Goal: Task Accomplishment & Management: Manage account settings

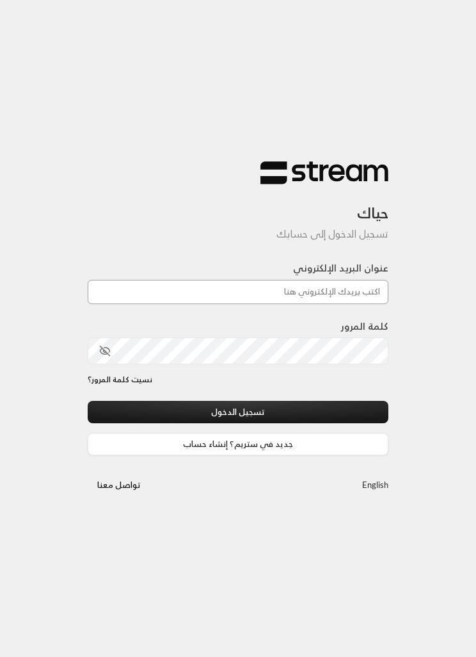
click at [333, 291] on input "عنوان البريد الإلكتروني" at bounding box center [238, 292] width 301 height 24
type input "[EMAIL_ADDRESS][DOMAIN_NAME]"
click at [314, 413] on button "تسجيل الدخول" at bounding box center [238, 412] width 301 height 22
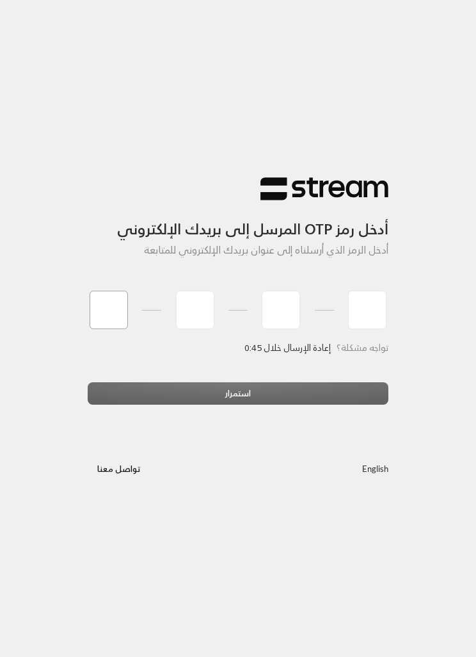
type input "7"
type input "1"
type input "7"
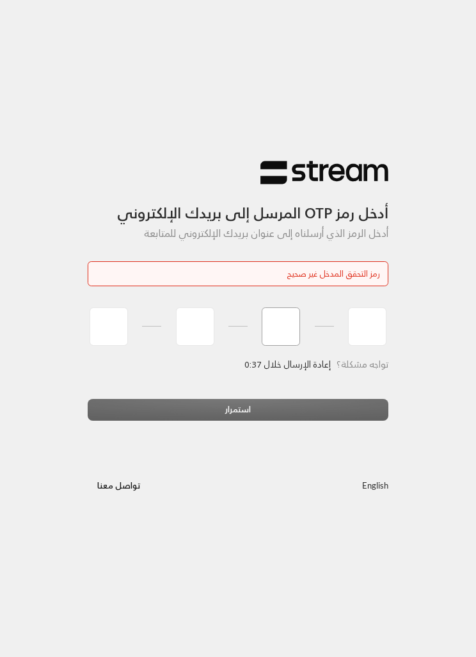
type input "7"
type input "1"
type input "8"
type input "0"
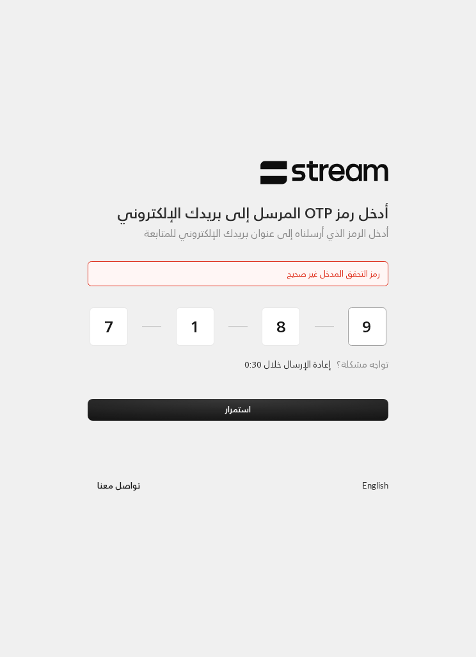
type input "9"
click at [345, 412] on button "استمرار" at bounding box center [238, 410] width 301 height 22
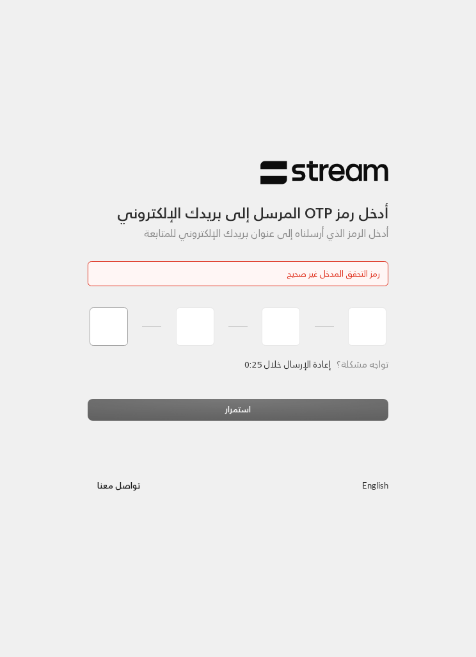
click at [115, 341] on input "tel" at bounding box center [109, 326] width 38 height 38
type input "7"
type input "1"
type input "9"
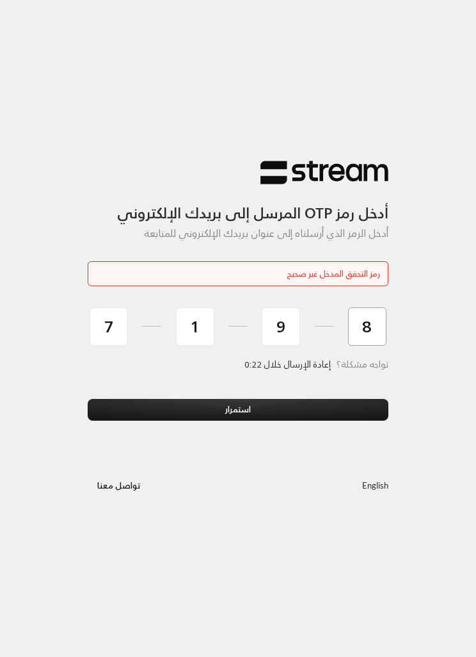
type input "8"
click at [329, 409] on button "استمرار" at bounding box center [238, 410] width 301 height 22
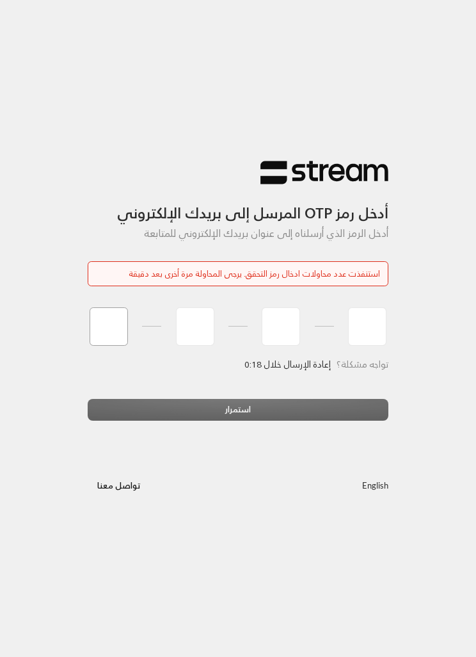
click at [113, 341] on input "tel" at bounding box center [109, 326] width 38 height 38
type input "7"
type input "1"
type input "9"
type input "8"
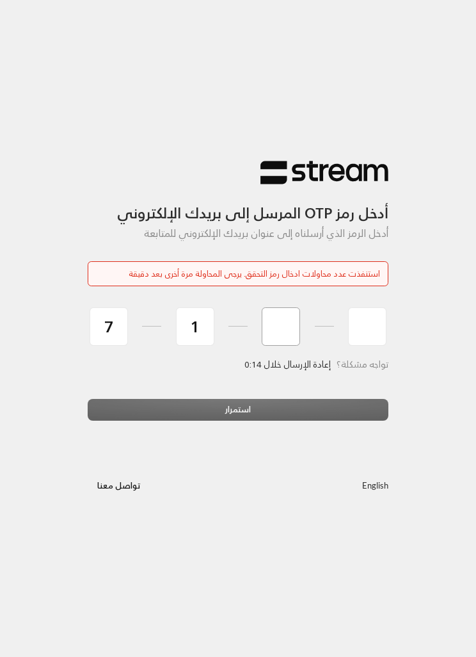
type input "8"
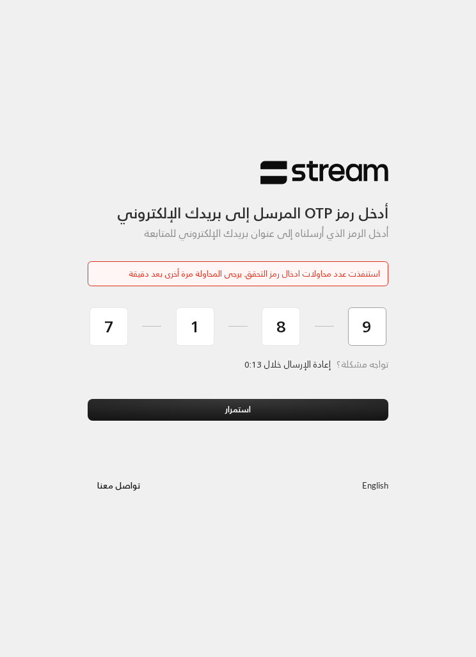
type input "9"
click at [349, 405] on button "استمرار" at bounding box center [238, 410] width 301 height 22
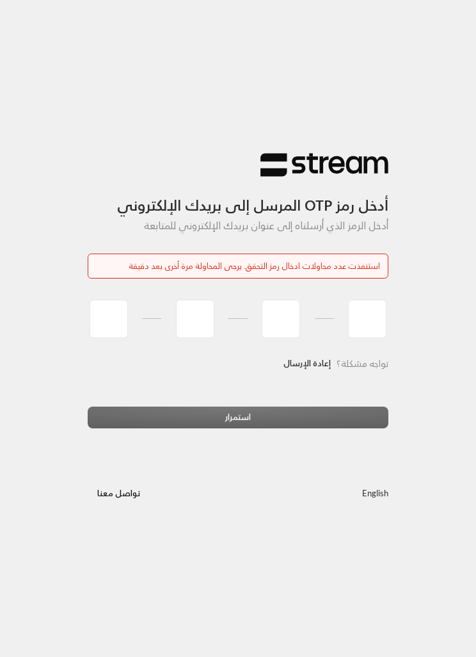
click at [304, 367] on link "إعادة الإرسال" at bounding box center [307, 364] width 47 height 24
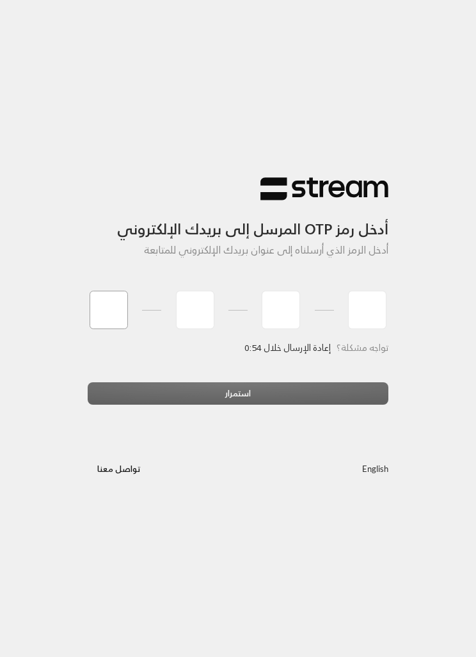
type input "5"
type input "8"
type input "6"
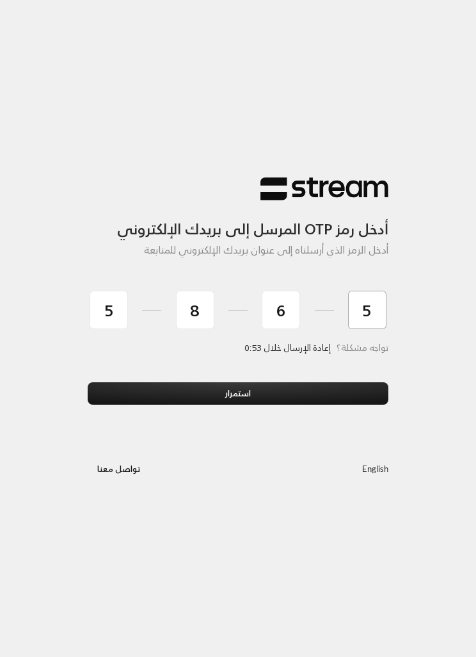
type input "5"
click at [312, 386] on button "استمرار" at bounding box center [238, 393] width 301 height 22
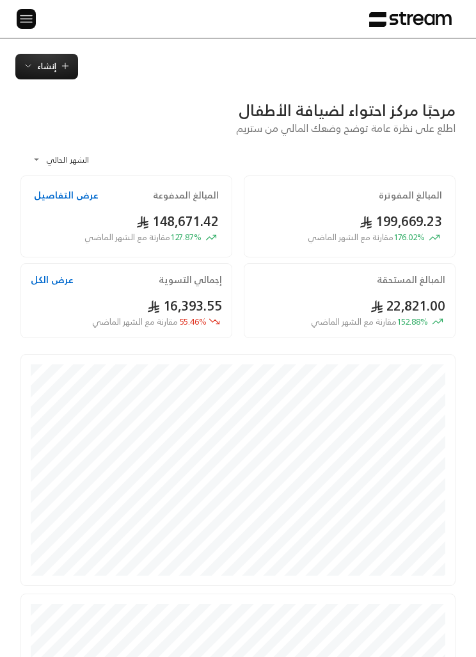
click at [13, 15] on div at bounding box center [21, 19] width 17 height 38
click at [10, 20] on div "الرئيسية لوحة المعلومات الفواتير الاشتراكات روابط الدفع العملاء التسويات كتالوج…" at bounding box center [238, 19] width 476 height 38
click at [20, 17] on img at bounding box center [26, 19] width 15 height 16
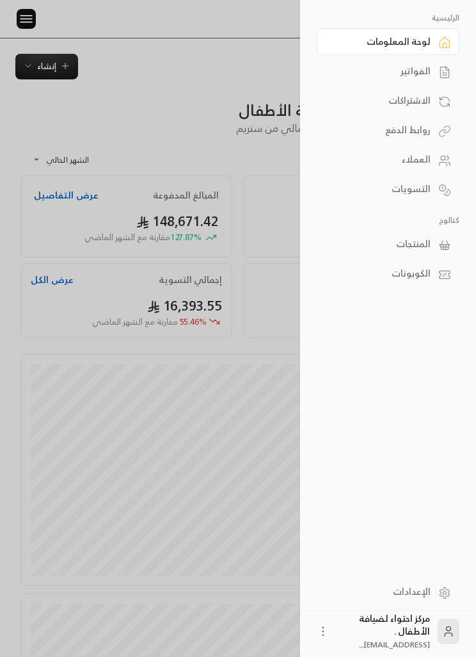
click at [426, 94] on div "الاشتراكات" at bounding box center [382, 100] width 98 height 13
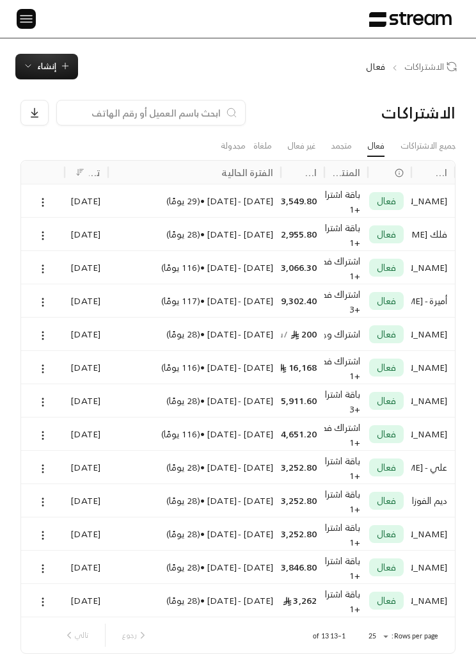
click at [33, 22] on img at bounding box center [26, 19] width 15 height 16
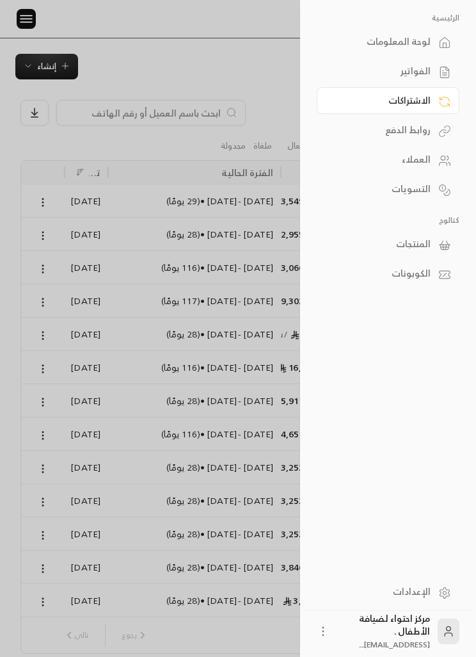
click at [437, 71] on link "الفواتير" at bounding box center [388, 71] width 143 height 27
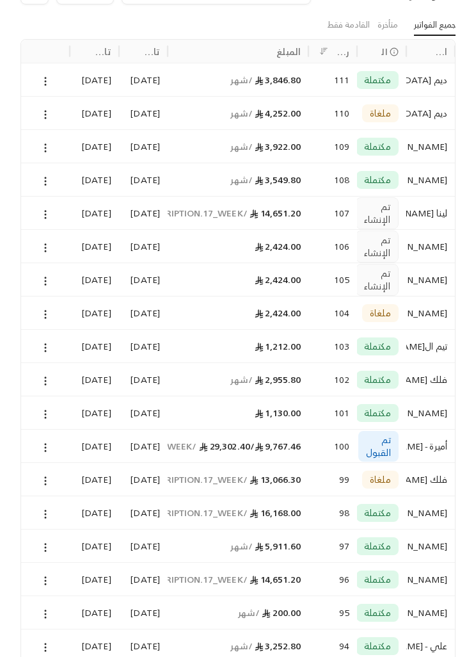
scroll to position [121, 0]
click at [45, 647] on circle at bounding box center [45, 647] width 1 height 1
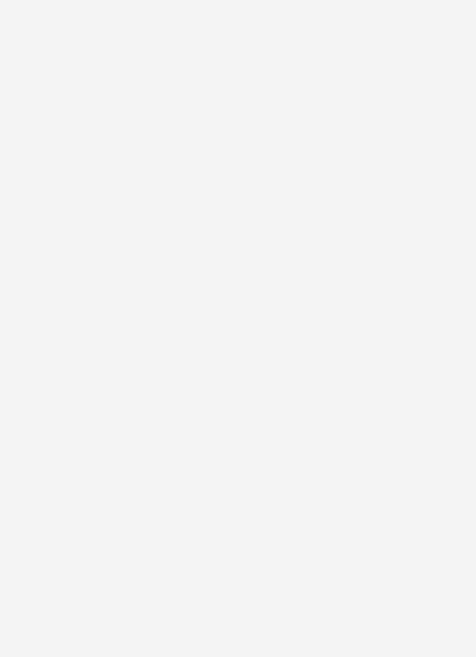
click at [427, 74] on div at bounding box center [238, 328] width 476 height 657
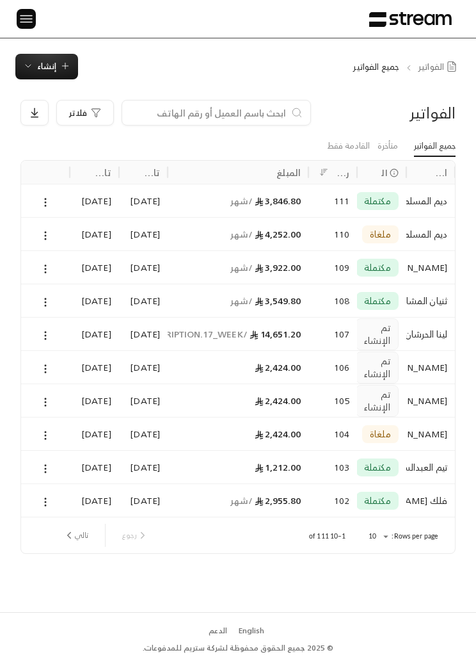
click at [86, 526] on button "تالي" at bounding box center [75, 535] width 35 height 22
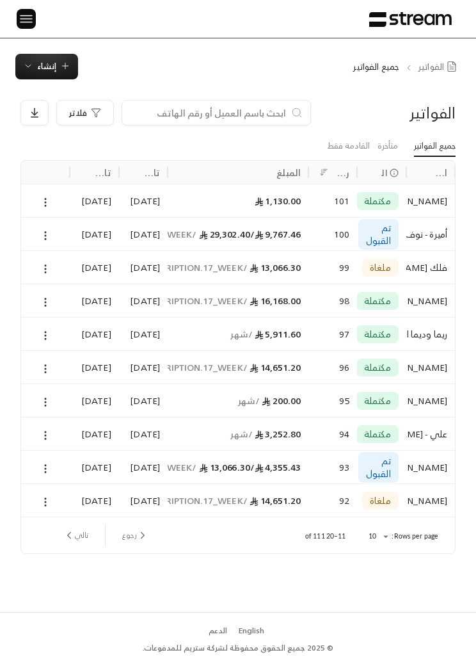
click at [52, 239] on button at bounding box center [45, 235] width 14 height 15
click at [67, 268] on li "عرض" at bounding box center [59, 268] width 30 height 22
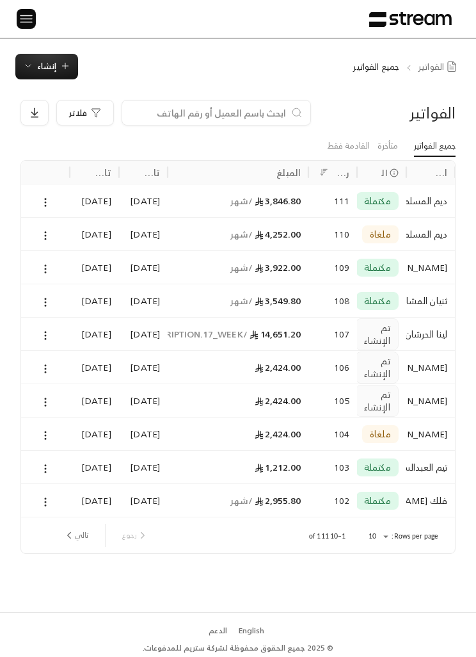
click at [75, 531] on button "تالي" at bounding box center [75, 535] width 35 height 22
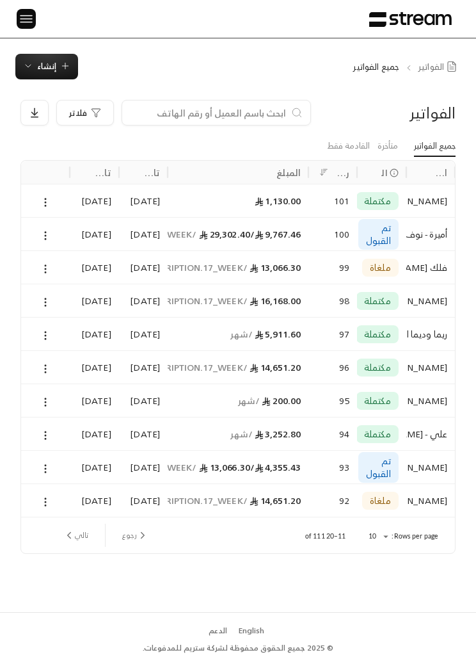
click at [43, 466] on icon at bounding box center [46, 469] width 12 height 12
click at [49, 494] on li "عرض" at bounding box center [59, 501] width 30 height 22
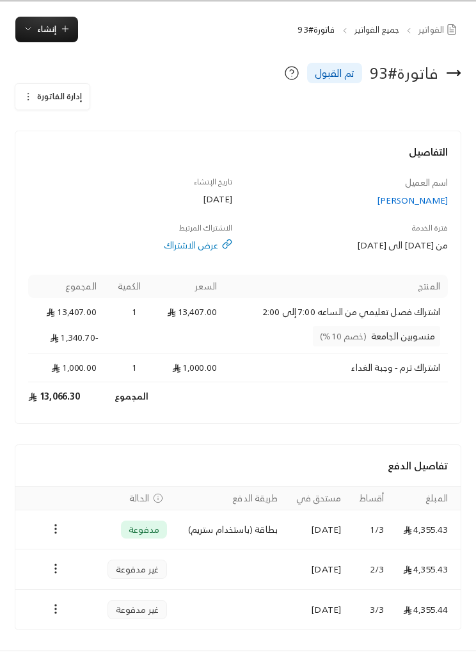
scroll to position [37, 0]
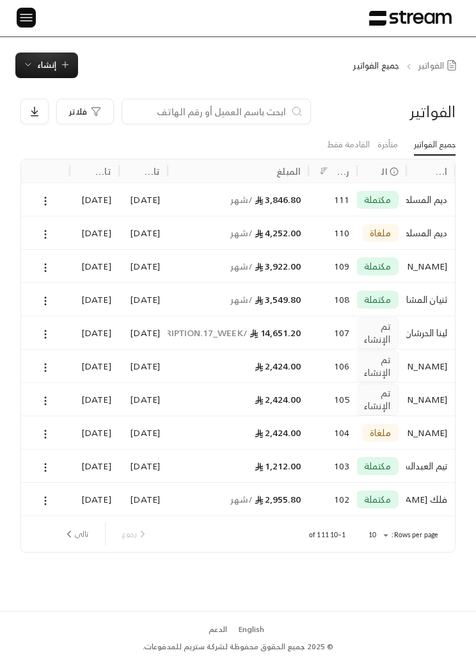
scroll to position [1, 0]
click at [28, 17] on img at bounding box center [26, 18] width 15 height 16
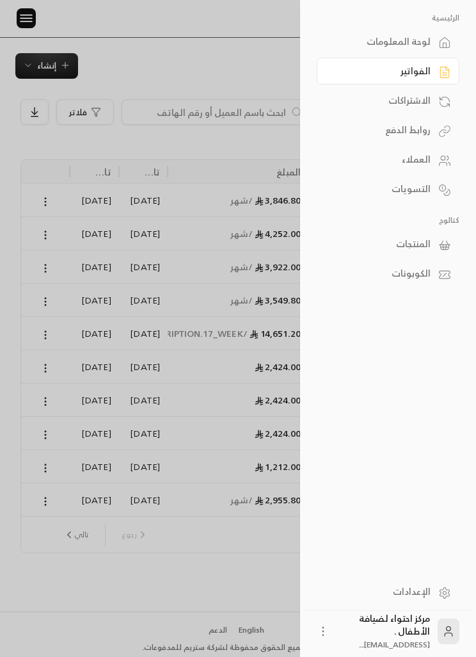
click at [423, 102] on div "الاشتراكات" at bounding box center [382, 100] width 98 height 13
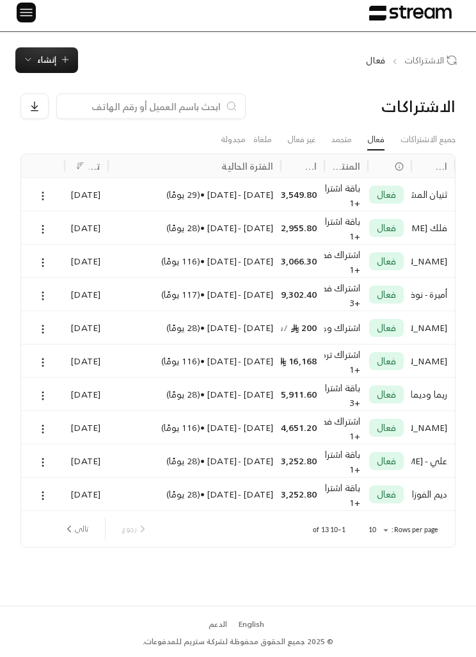
scroll to position [3, 0]
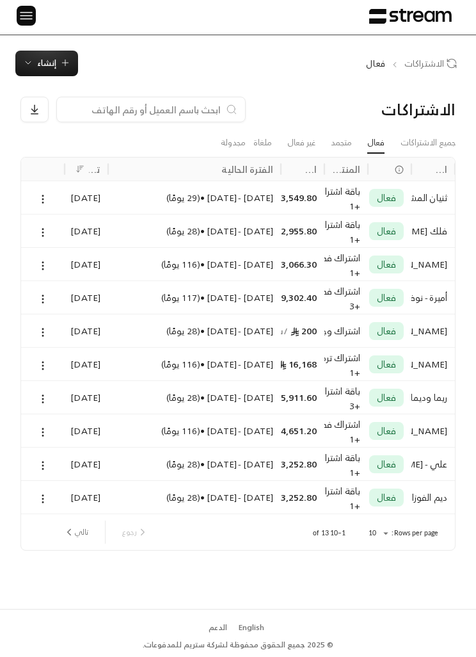
click at [74, 535] on icon "next page" at bounding box center [69, 533] width 12 height 12
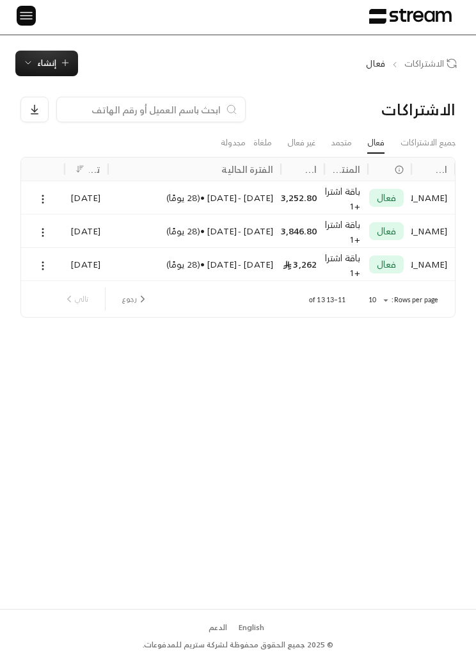
click at [430, 148] on link "جميع الاشتراكات" at bounding box center [428, 143] width 55 height 20
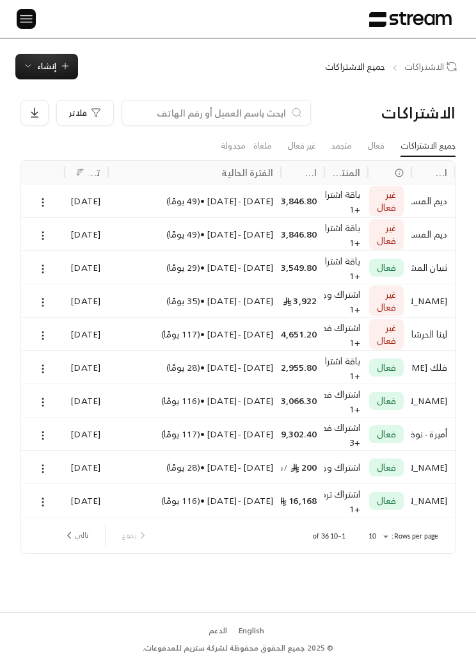
click at [44, 63] on span "إنشاء" at bounding box center [46, 66] width 19 height 15
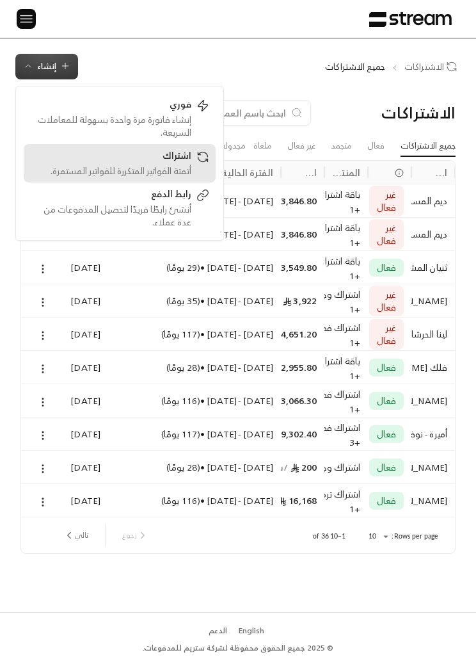
click at [189, 171] on div "أتمتة الفواتير المتكررة للفواتير المستمرة." at bounding box center [110, 171] width 161 height 13
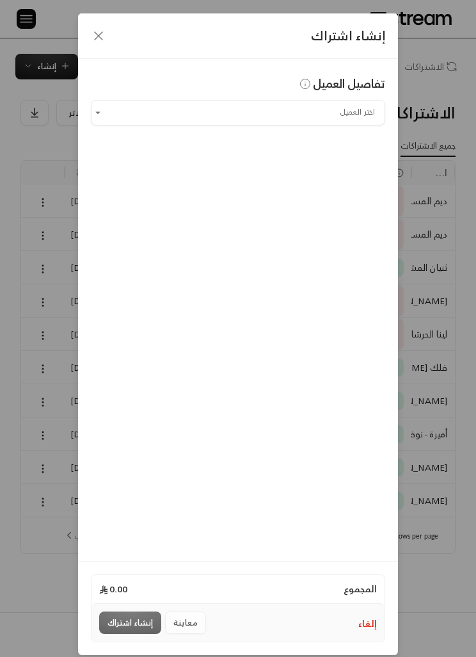
click at [359, 115] on input "اختر العميل" at bounding box center [238, 112] width 295 height 21
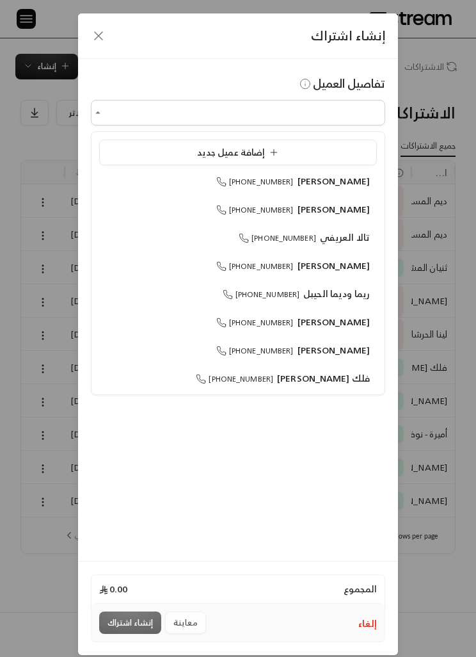
scroll to position [1, 0]
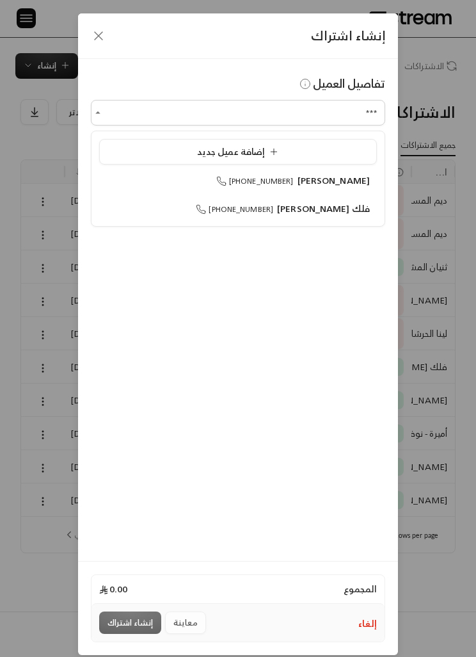
click at [352, 181] on span "[PERSON_NAME]" at bounding box center [334, 180] width 73 height 16
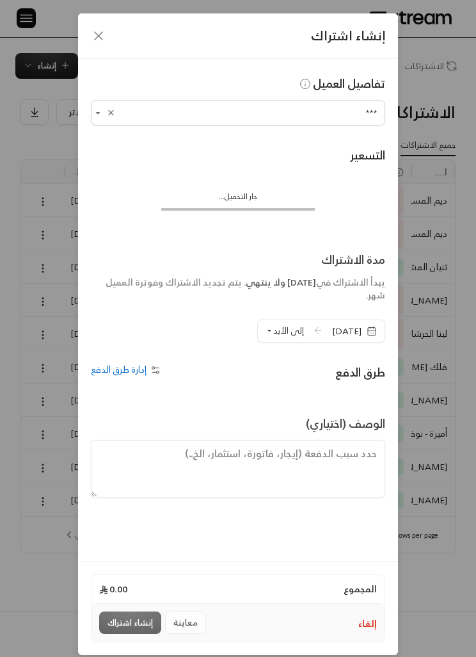
type input "**********"
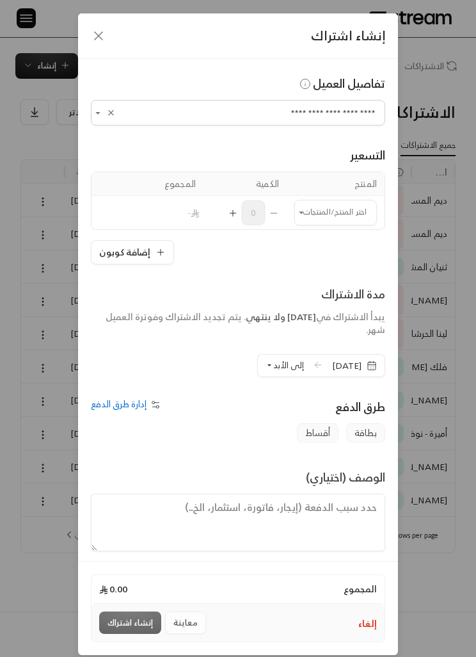
click at [273, 366] on span "إلى الأبد" at bounding box center [288, 365] width 31 height 15
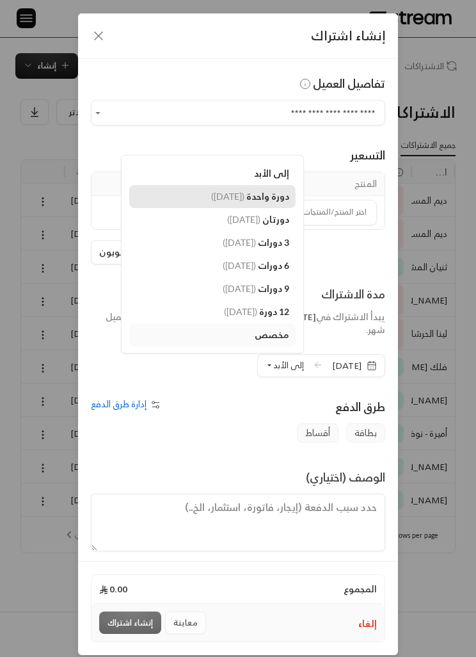
click at [159, 193] on link "دورة واحدة ( [DATE] )" at bounding box center [212, 196] width 166 height 23
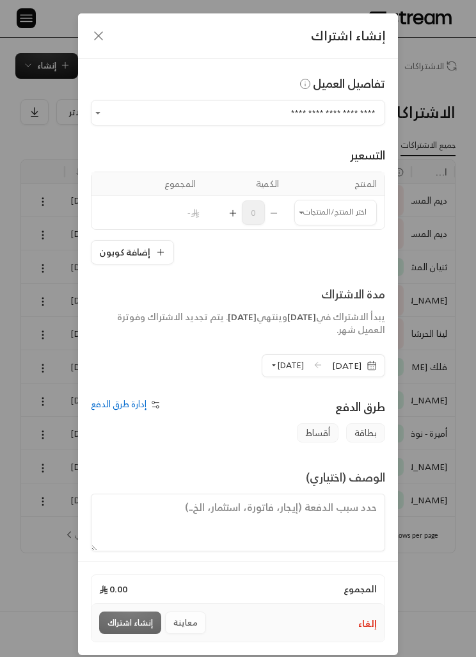
click at [369, 369] on icon "button" at bounding box center [372, 366] width 10 height 10
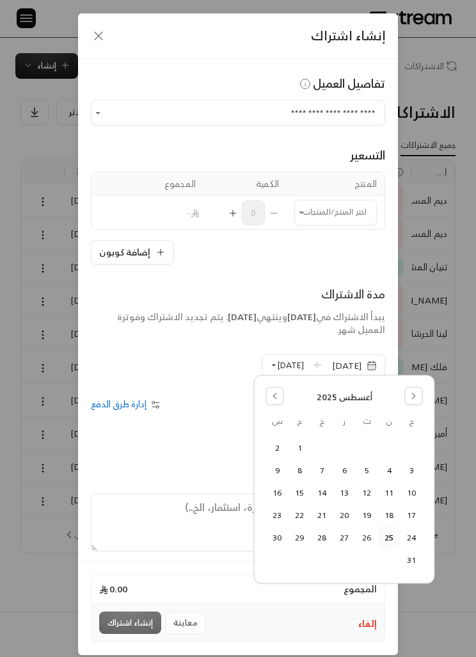
click at [412, 546] on button "24" at bounding box center [412, 537] width 21 height 21
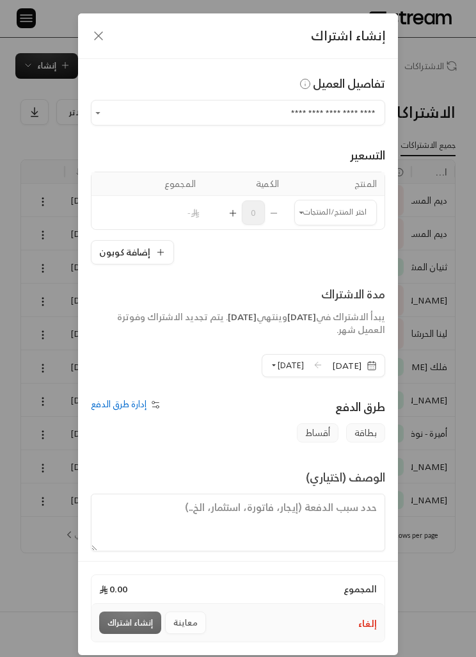
click at [348, 212] on input "اختر العميل" at bounding box center [336, 212] width 83 height 21
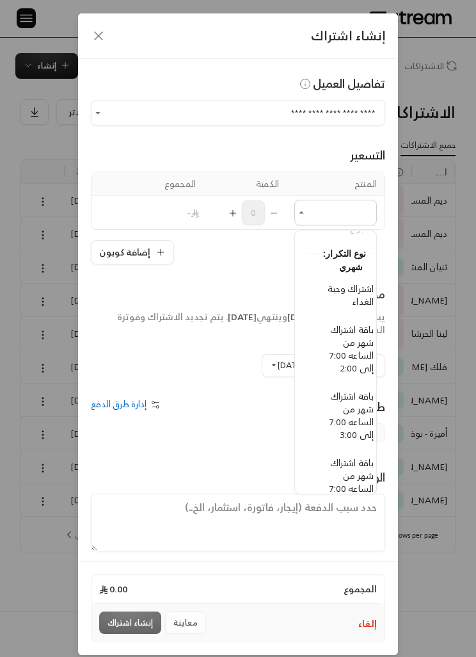
scroll to position [231, -12]
click at [354, 422] on span "باقة اشتراك شهر من الساعه 7:00 إلى 3:00" at bounding box center [352, 414] width 44 height 54
type input "**********"
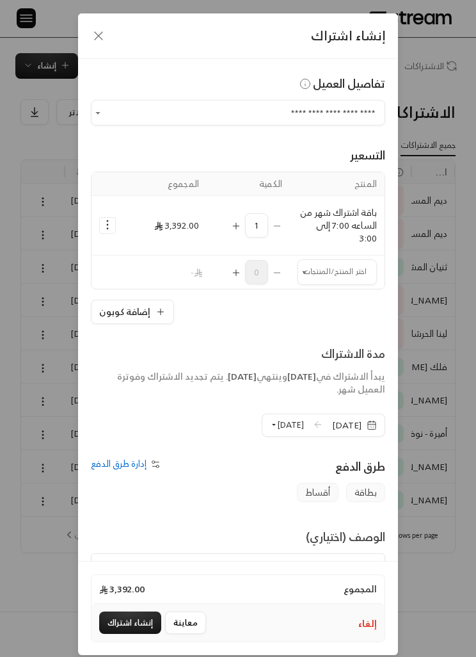
click at [108, 225] on circle "Selected Products" at bounding box center [107, 224] width 1 height 1
click at [143, 261] on span "إضافة كوبون" at bounding box center [160, 256] width 42 height 13
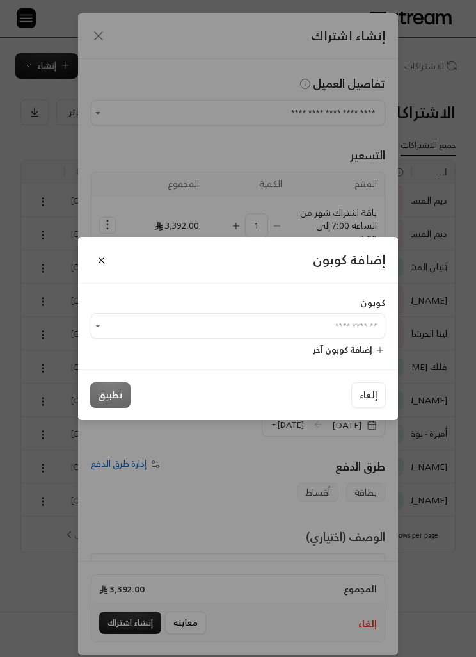
click at [352, 337] on input "اختر العميل" at bounding box center [238, 326] width 295 height 21
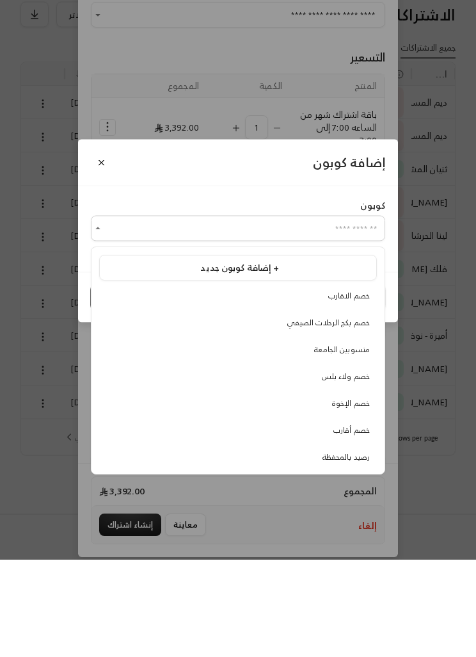
click at [359, 441] on span "منسوبين الجامعة" at bounding box center [342, 447] width 56 height 13
type input "**********"
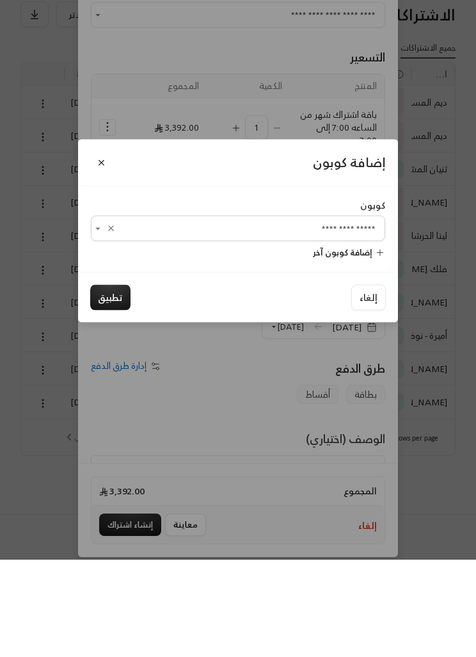
click at [111, 382] on button "تطبيق" at bounding box center [110, 395] width 40 height 26
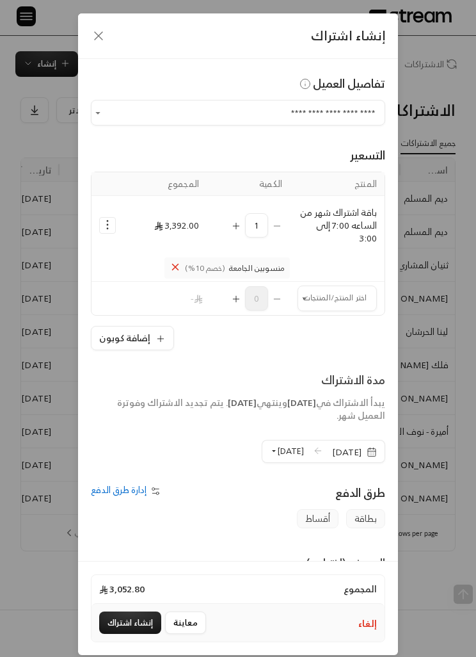
scroll to position [0, -1]
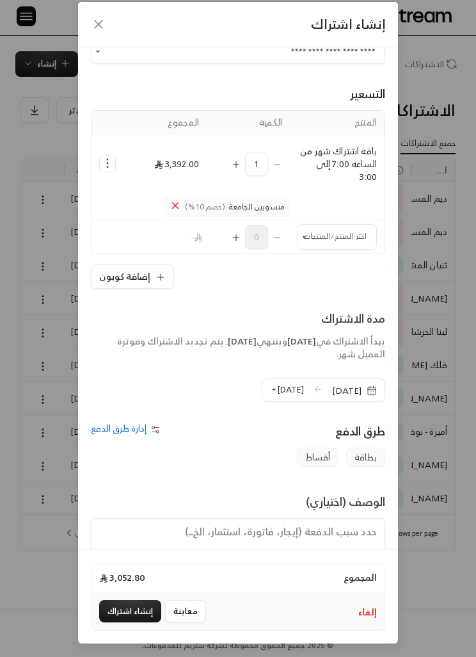
click at [145, 603] on button "إنشاء اشتراك" at bounding box center [130, 611] width 62 height 22
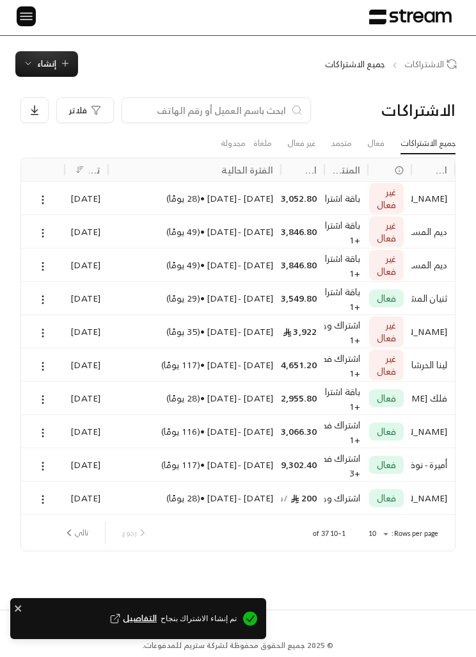
click at [36, 192] on button at bounding box center [43, 199] width 14 height 15
click at [61, 216] on link "عرض" at bounding box center [56, 224] width 30 height 22
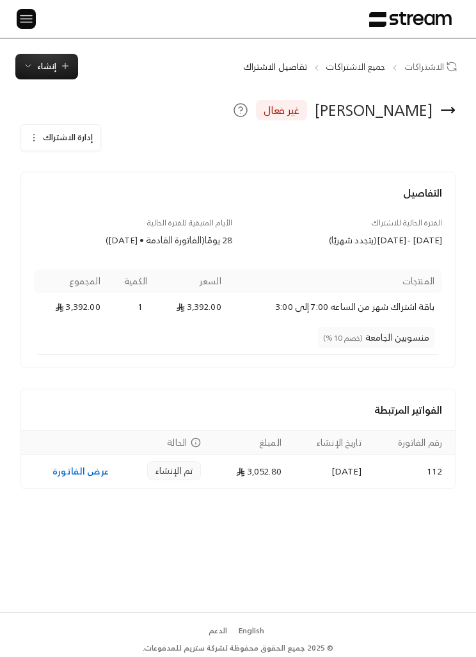
click at [65, 474] on link "عرض الفاتورة" at bounding box center [81, 471] width 56 height 16
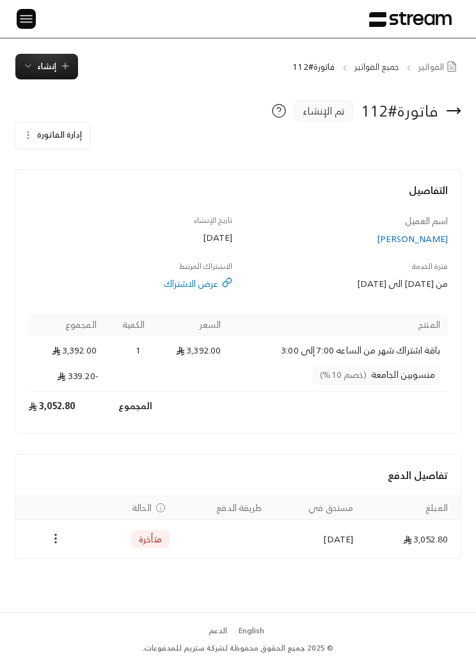
click at [52, 536] on icon "Payments" at bounding box center [55, 538] width 13 height 13
click at [120, 566] on li "تغيير الحالة الى مدفوعة" at bounding box center [97, 571] width 87 height 22
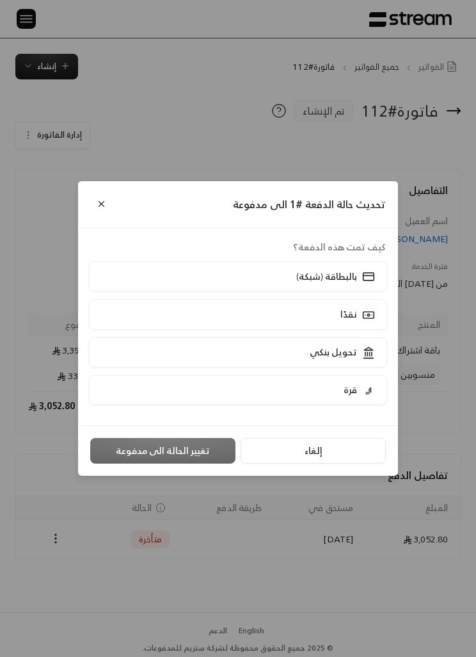
click at [371, 350] on icon at bounding box center [368, 352] width 13 height 13
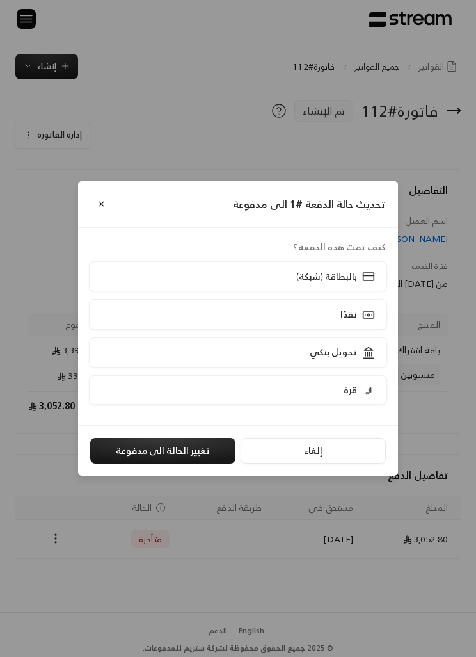
click at [191, 454] on button "تغيير الحالة الى مدفوعة" at bounding box center [162, 451] width 145 height 26
